Goal: Check status: Check status

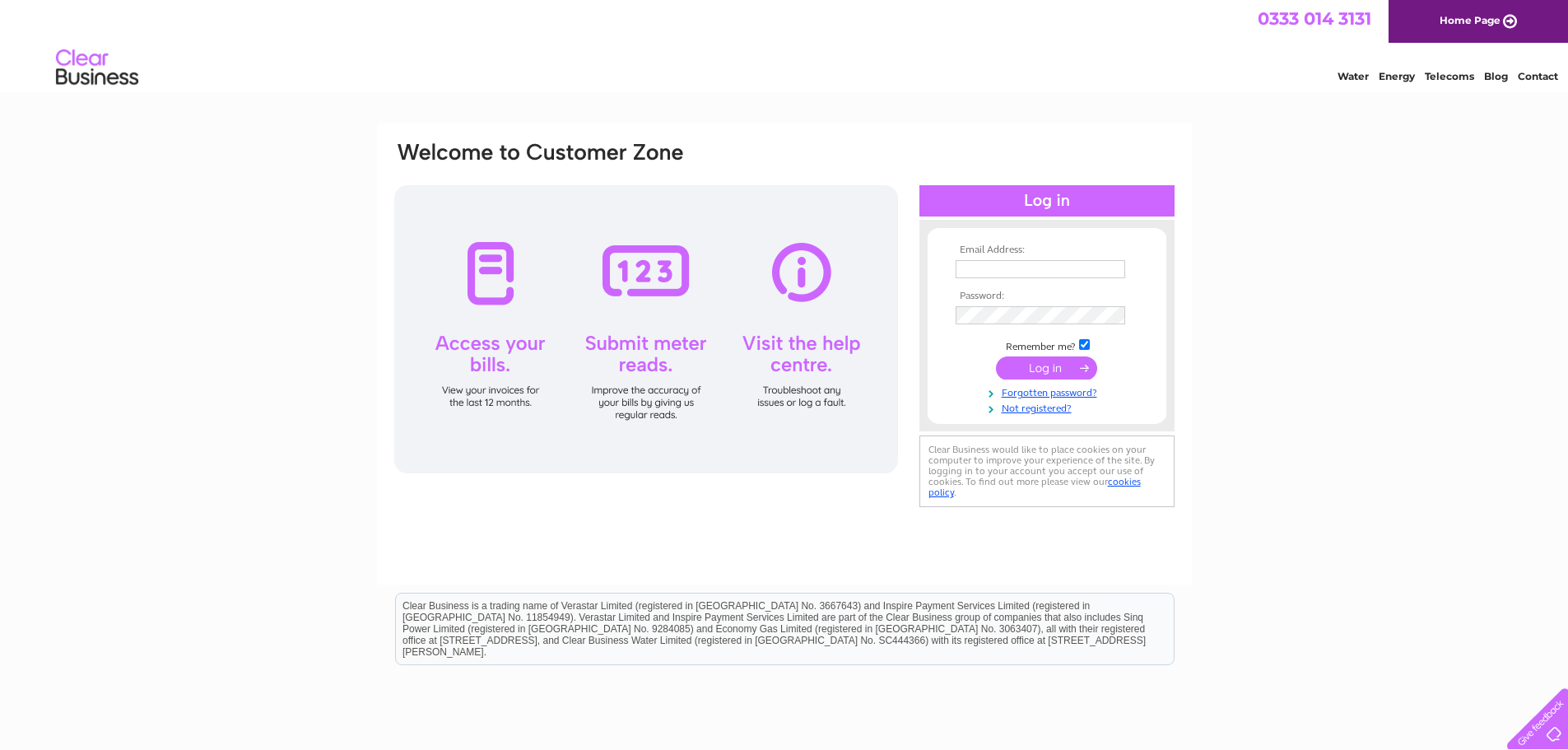
type input "[PERSON_NAME][EMAIL_ADDRESS][DOMAIN_NAME][PERSON_NAME]"
click at [1047, 368] on input "submit" at bounding box center [1046, 368] width 101 height 23
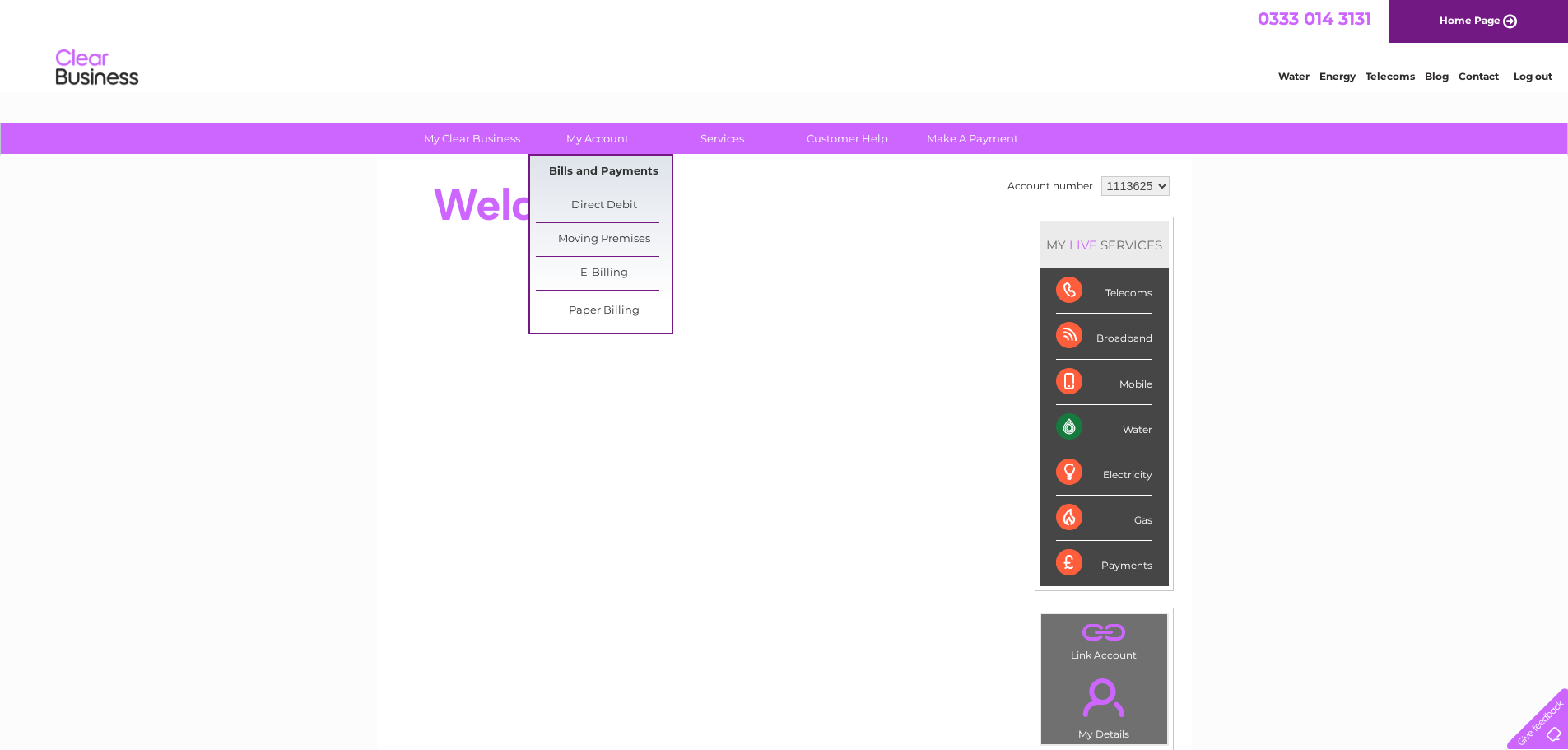
click at [601, 172] on link "Bills and Payments" at bounding box center [604, 171] width 136 height 33
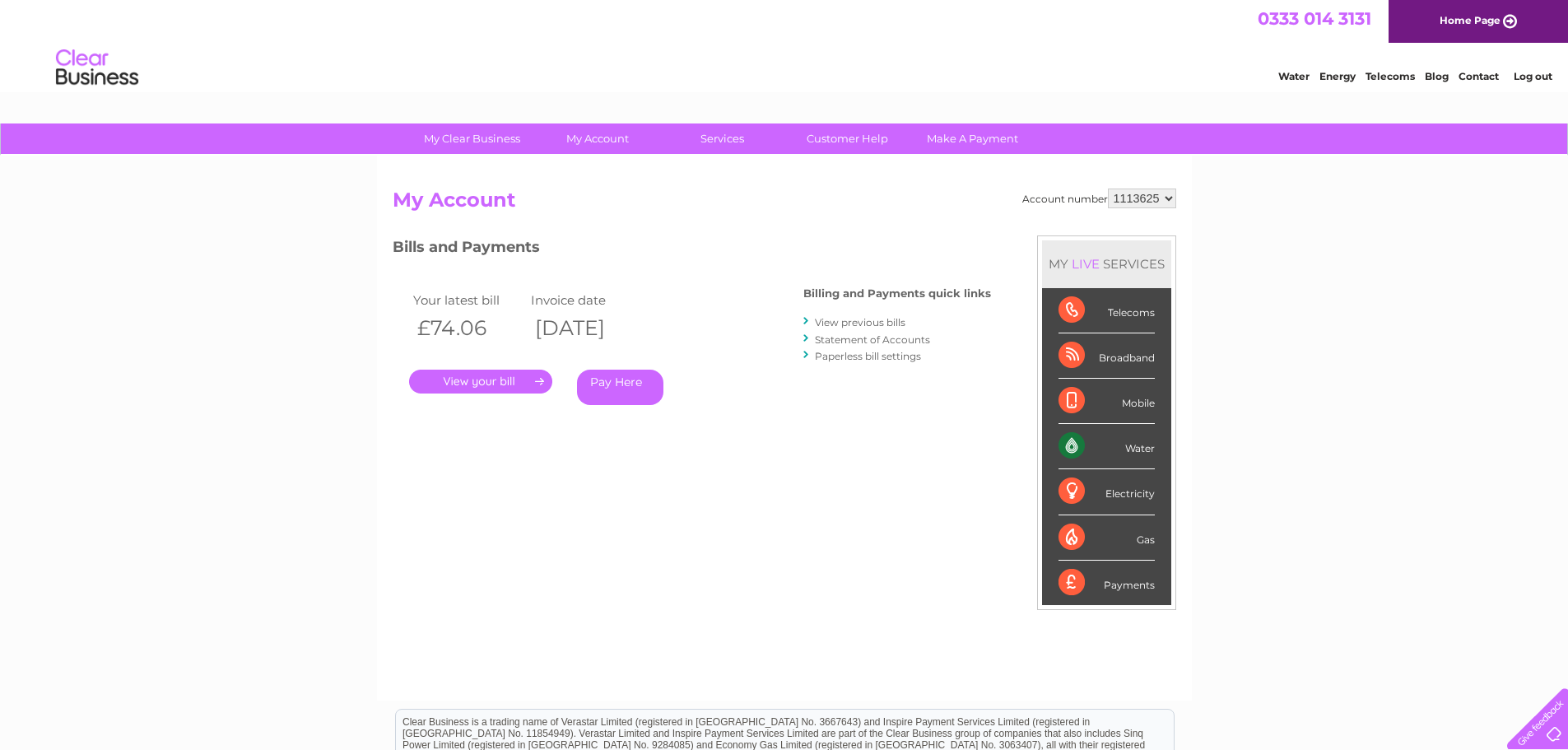
click at [485, 382] on link "." at bounding box center [481, 381] width 143 height 24
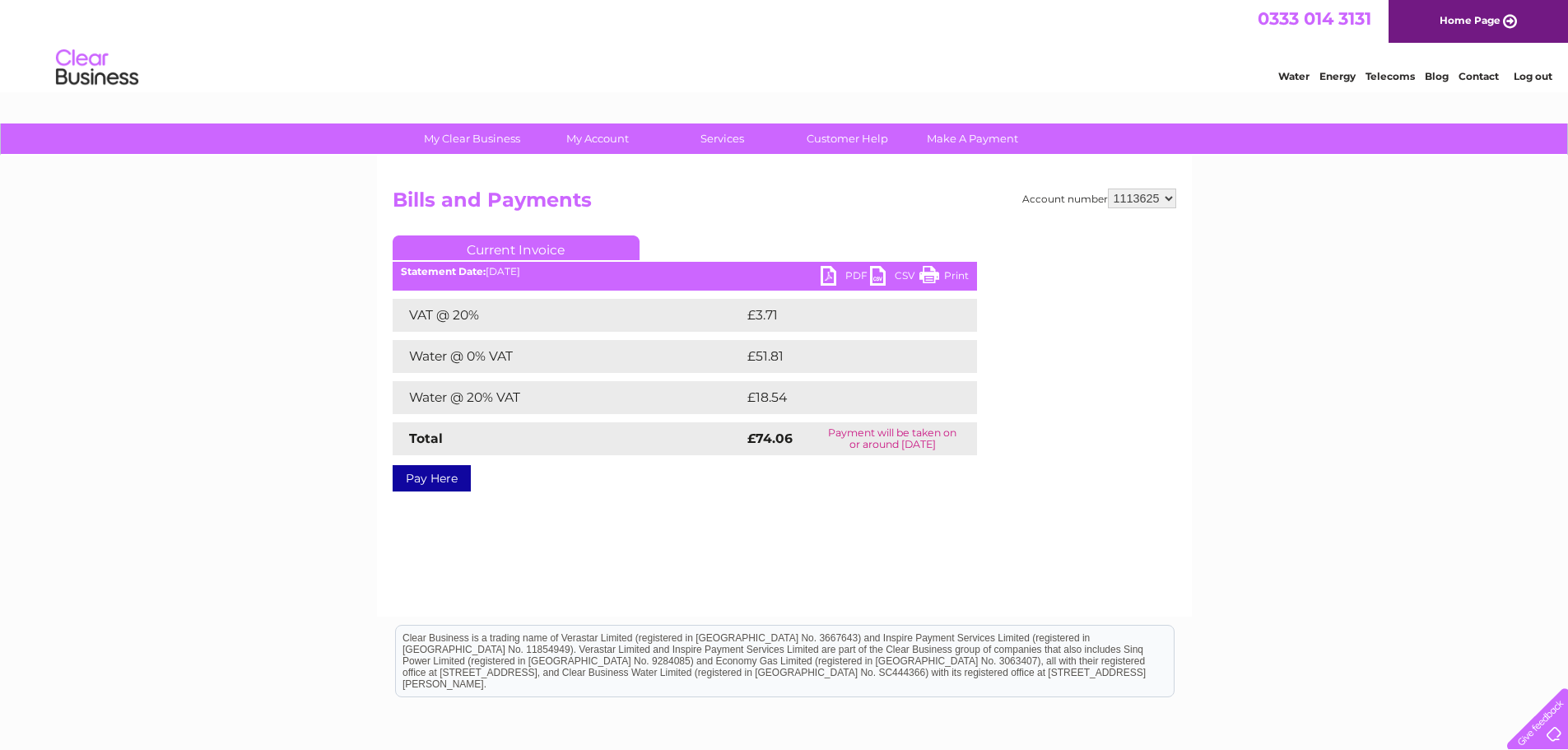
click at [831, 274] on link "PDF" at bounding box center [846, 277] width 49 height 24
click at [1527, 79] on link "Log out" at bounding box center [1533, 76] width 39 height 12
